Goal: Information Seeking & Learning: Compare options

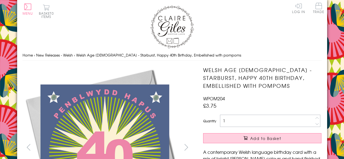
scroll to position [113, 0]
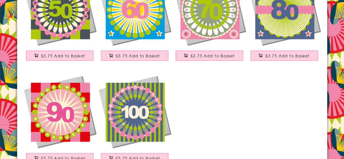
scroll to position [213, 0]
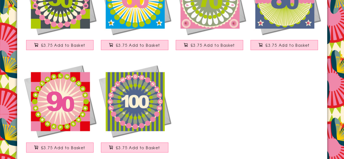
click at [62, 98] on img at bounding box center [60, 101] width 75 height 75
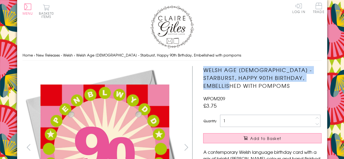
drag, startPoint x: 203, startPoint y: 70, endPoint x: 231, endPoint y: 84, distance: 30.8
click at [233, 86] on h1 "Welsh Age 90 - Starburst, Happy 90th Birthday, Embellished with pompoms" at bounding box center [262, 77] width 118 height 23
copy h1 "Welsh Age 90 - Starburst, Happy 90th Birthday, Embellished with pompoms"
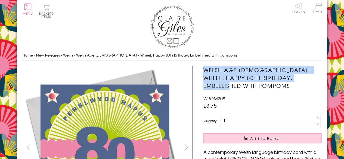
drag, startPoint x: 205, startPoint y: 71, endPoint x: 235, endPoint y: 88, distance: 34.8
click at [235, 88] on h1 "Welsh Age [DEMOGRAPHIC_DATA] - Wheel, Happy 80th Birthday, Embellished with pom…" at bounding box center [262, 77] width 118 height 23
copy h1 "Welsh Age 80 - Wheel, Happy 80th Birthday, Embellished with pompoms"
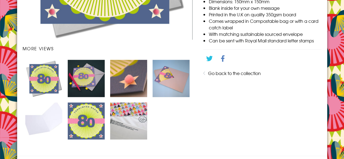
scroll to position [189, 0]
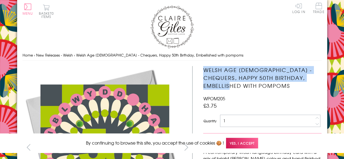
drag, startPoint x: 239, startPoint y: 86, endPoint x: 205, endPoint y: 70, distance: 38.0
click at [205, 70] on h1 "Welsh Age [DEMOGRAPHIC_DATA] - Chequers, Happy 50th Birthday, Embellished with …" at bounding box center [262, 77] width 118 height 23
copy h1 "Welsh Age [DEMOGRAPHIC_DATA] - Chequers, Happy 50th Birthday, Embellished with …"
